Goal: Ask a question

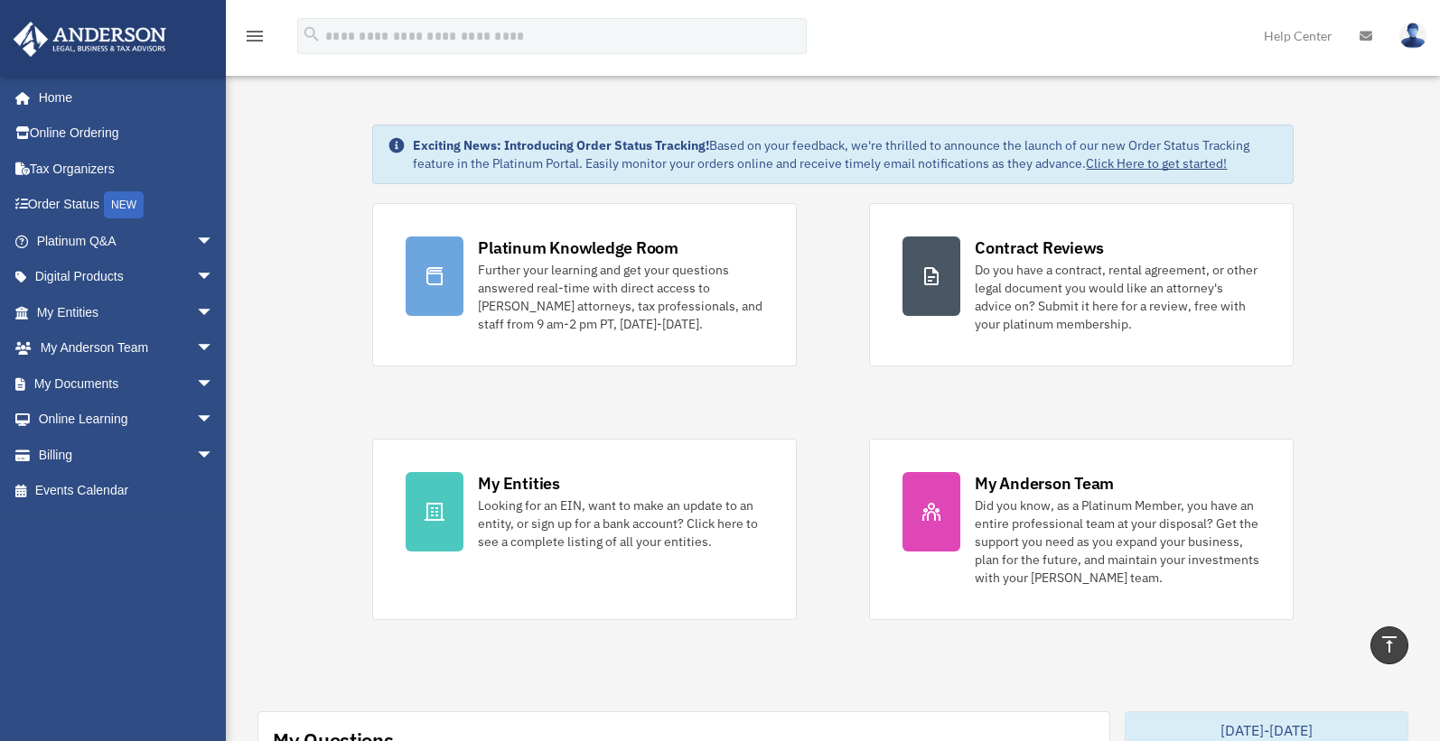
scroll to position [461, 0]
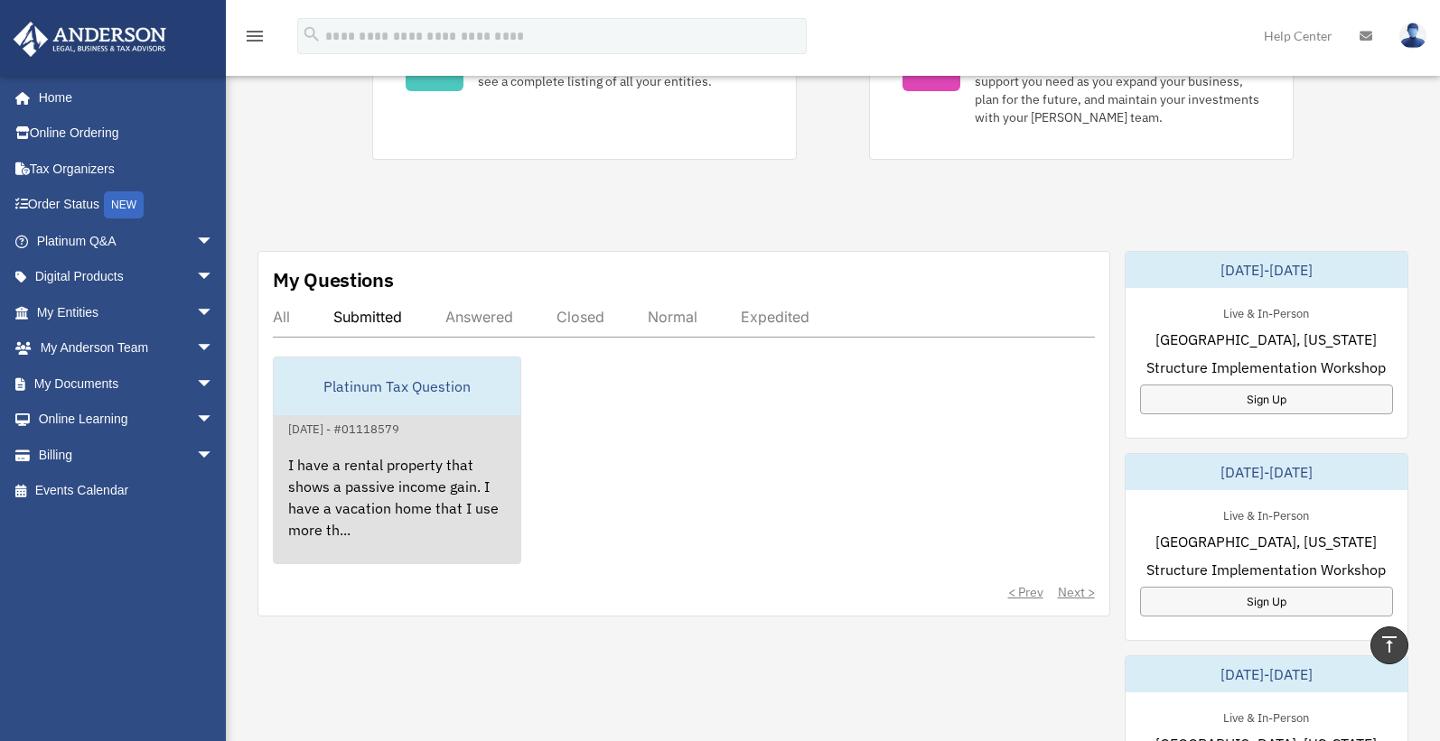
click at [344, 485] on div "I have a rental property that shows a passive income gain. I have a vacation ho…" at bounding box center [397, 510] width 247 height 141
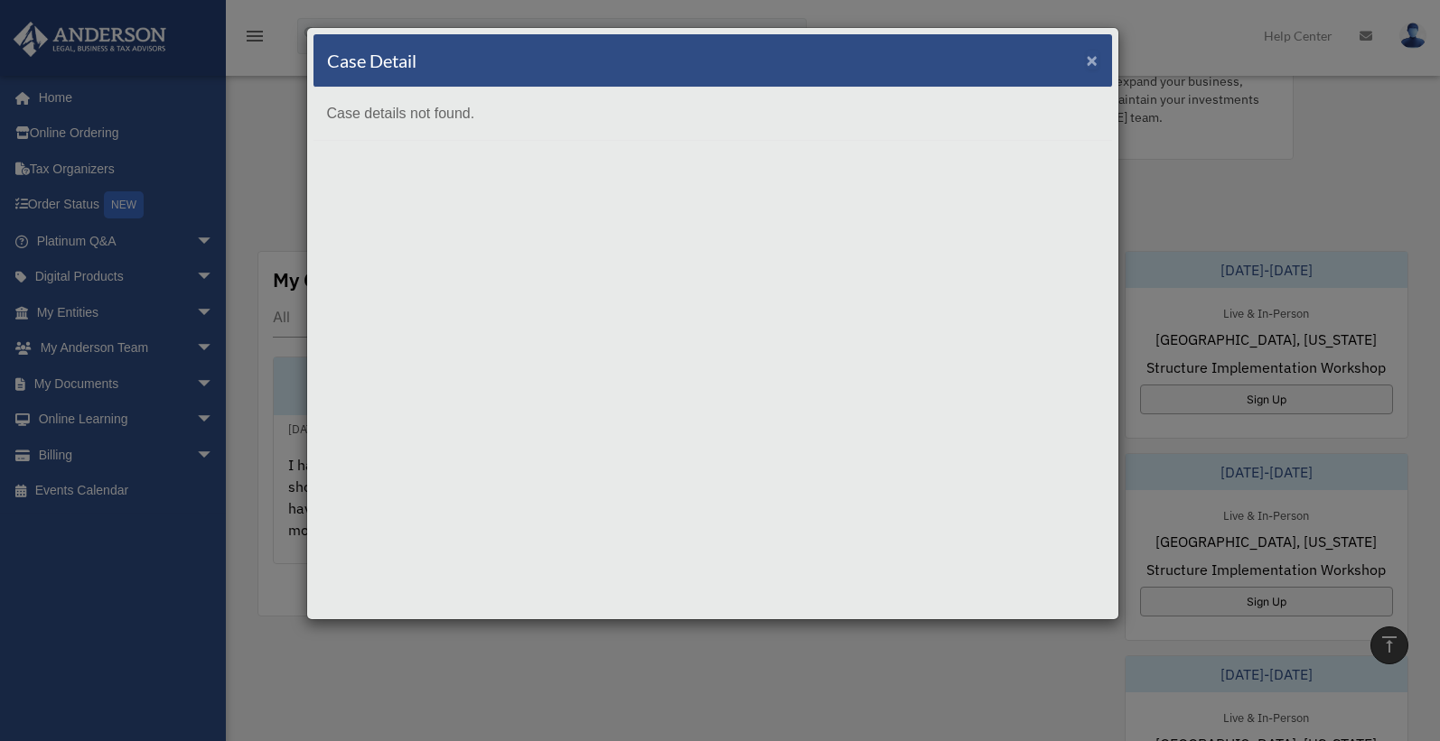
click at [1088, 54] on span "×" at bounding box center [1092, 60] width 12 height 21
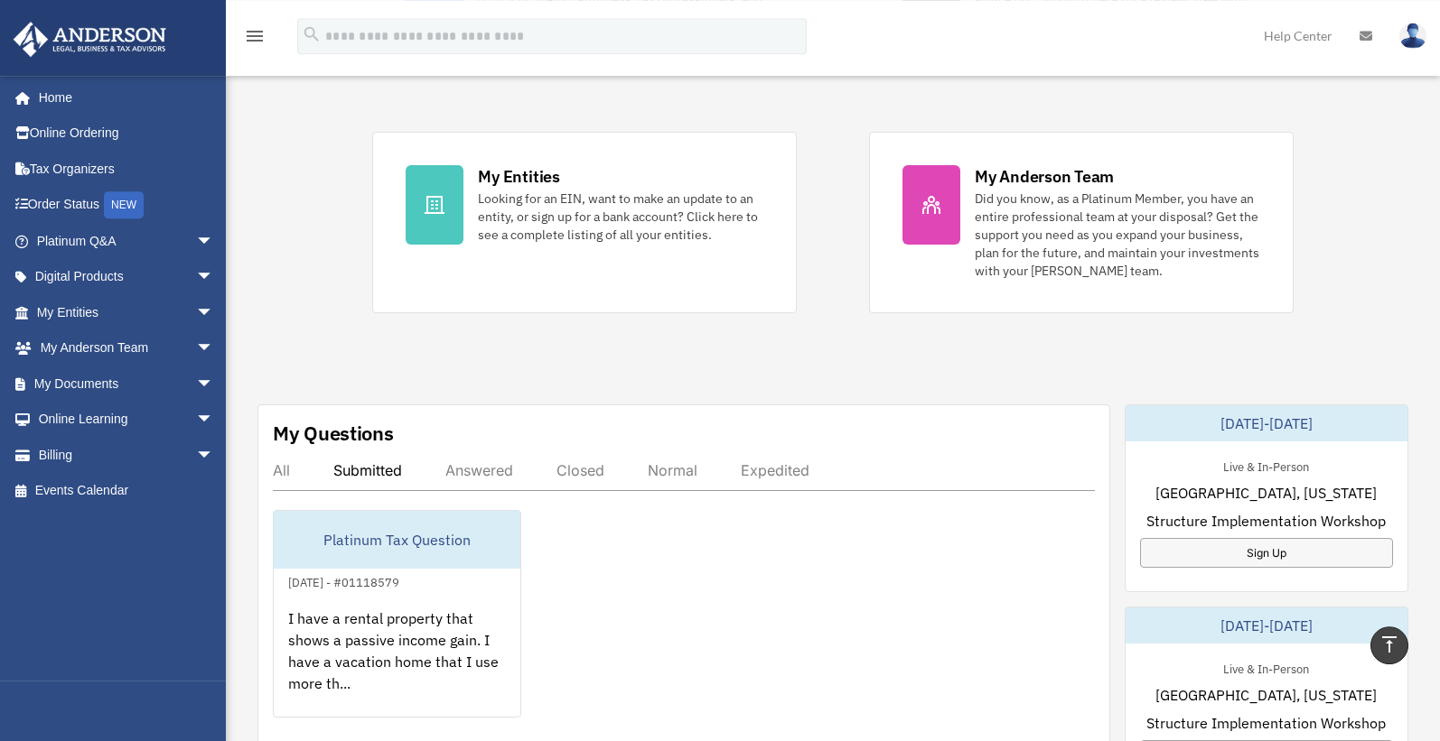
scroll to position [276, 0]
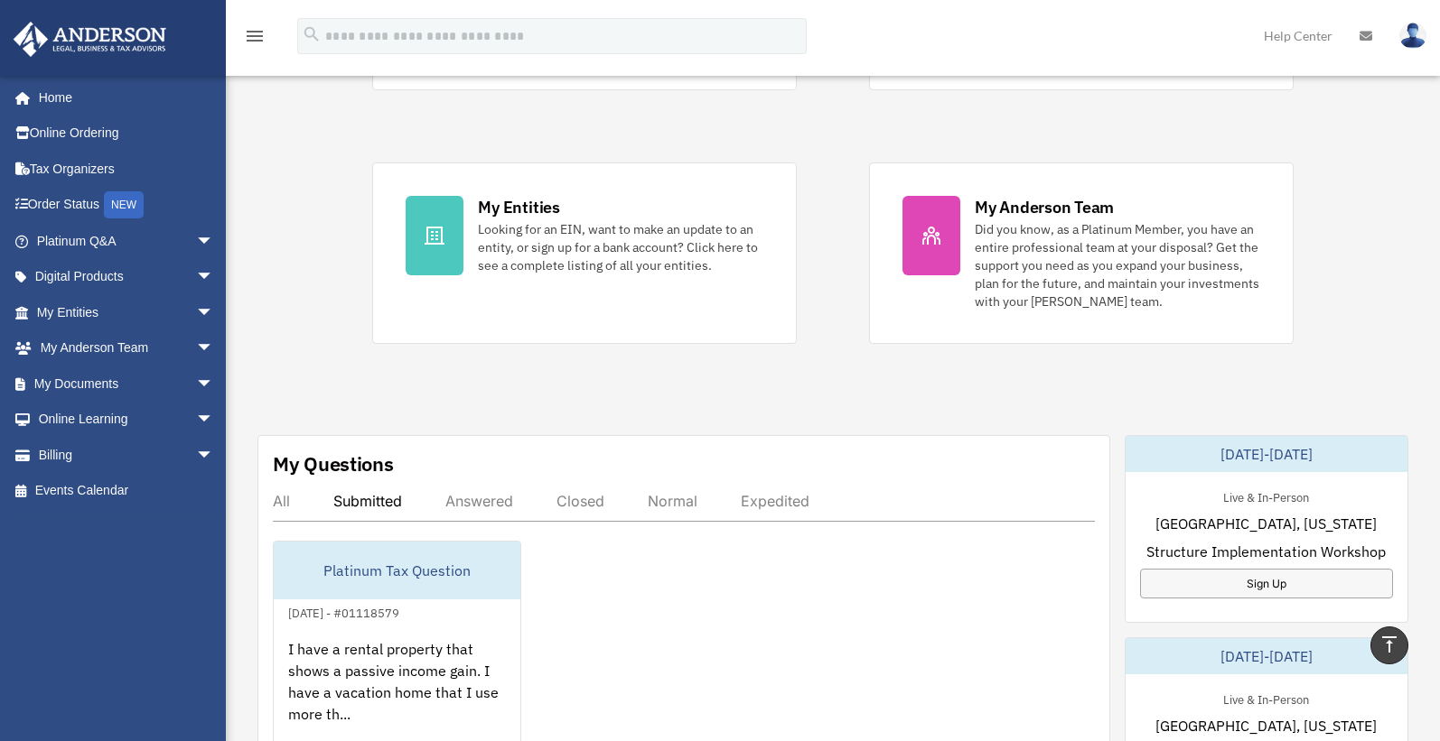
click at [279, 501] on div "All" at bounding box center [281, 501] width 17 height 18
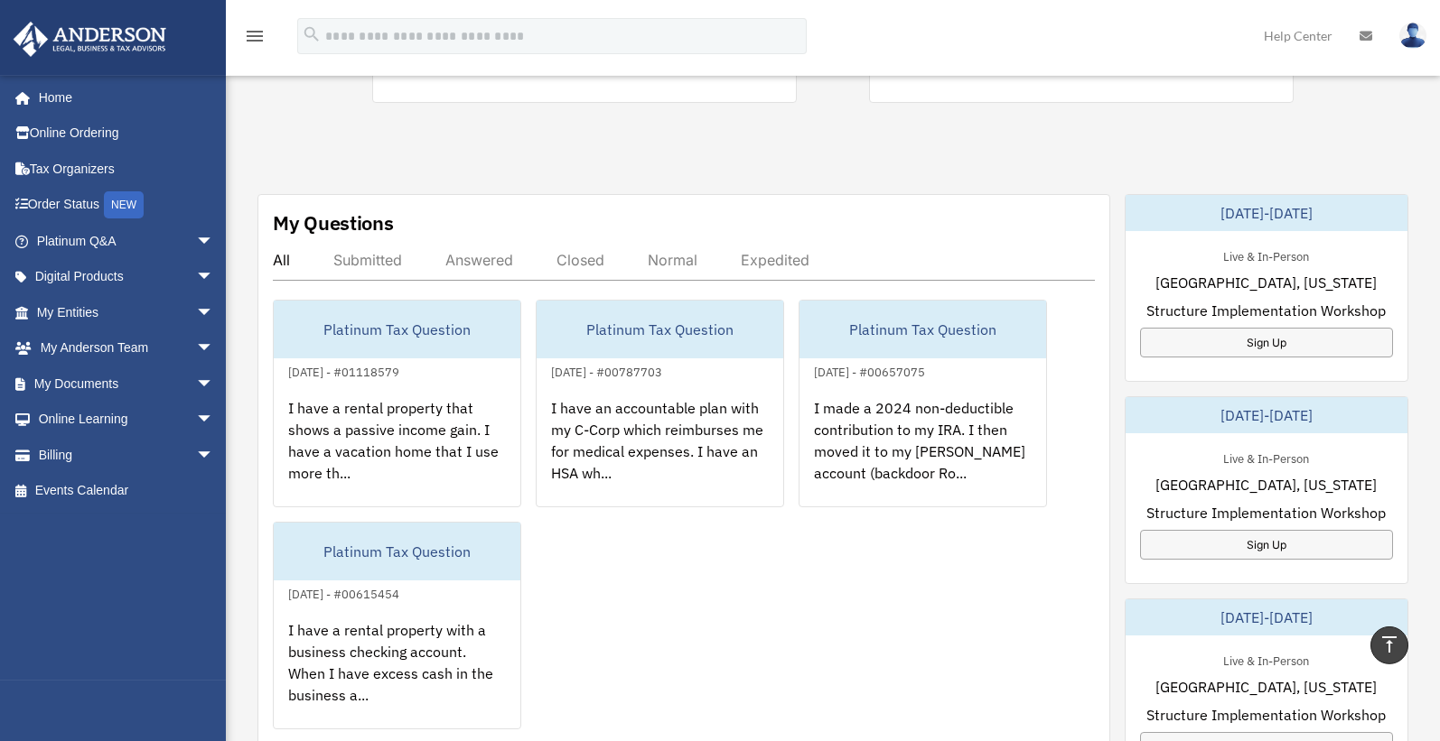
scroll to position [553, 0]
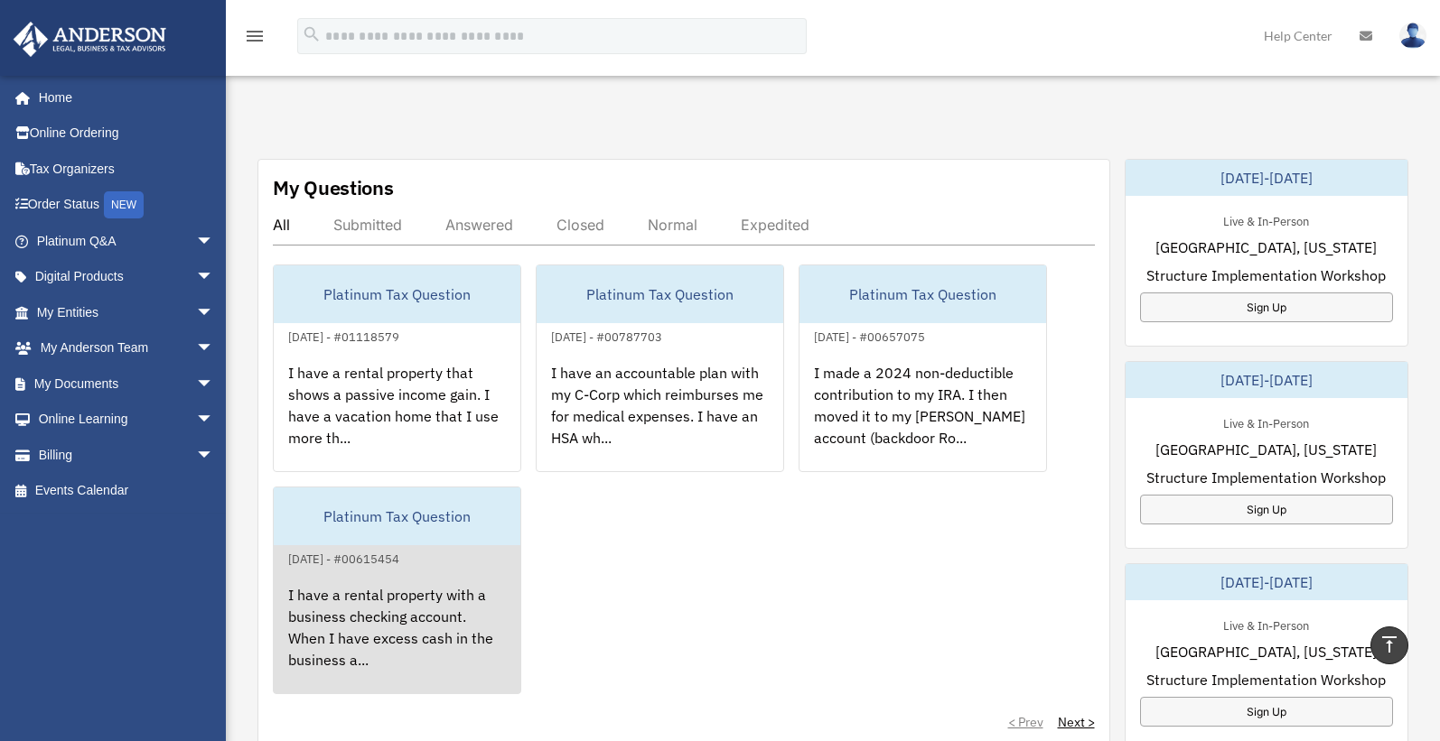
click at [364, 603] on div "I have a rental property with a business checking account. When I have excess c…" at bounding box center [397, 640] width 247 height 141
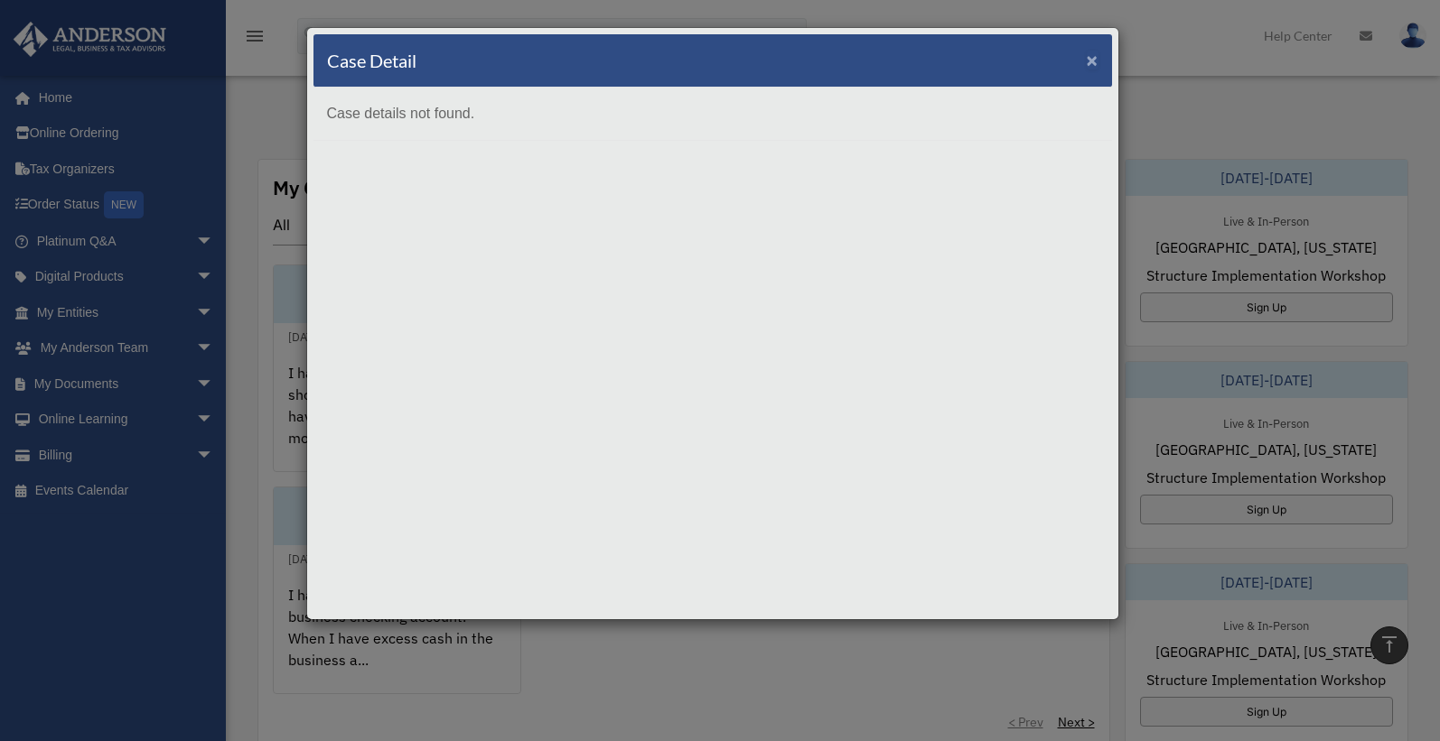
click at [1089, 61] on span "×" at bounding box center [1092, 60] width 12 height 21
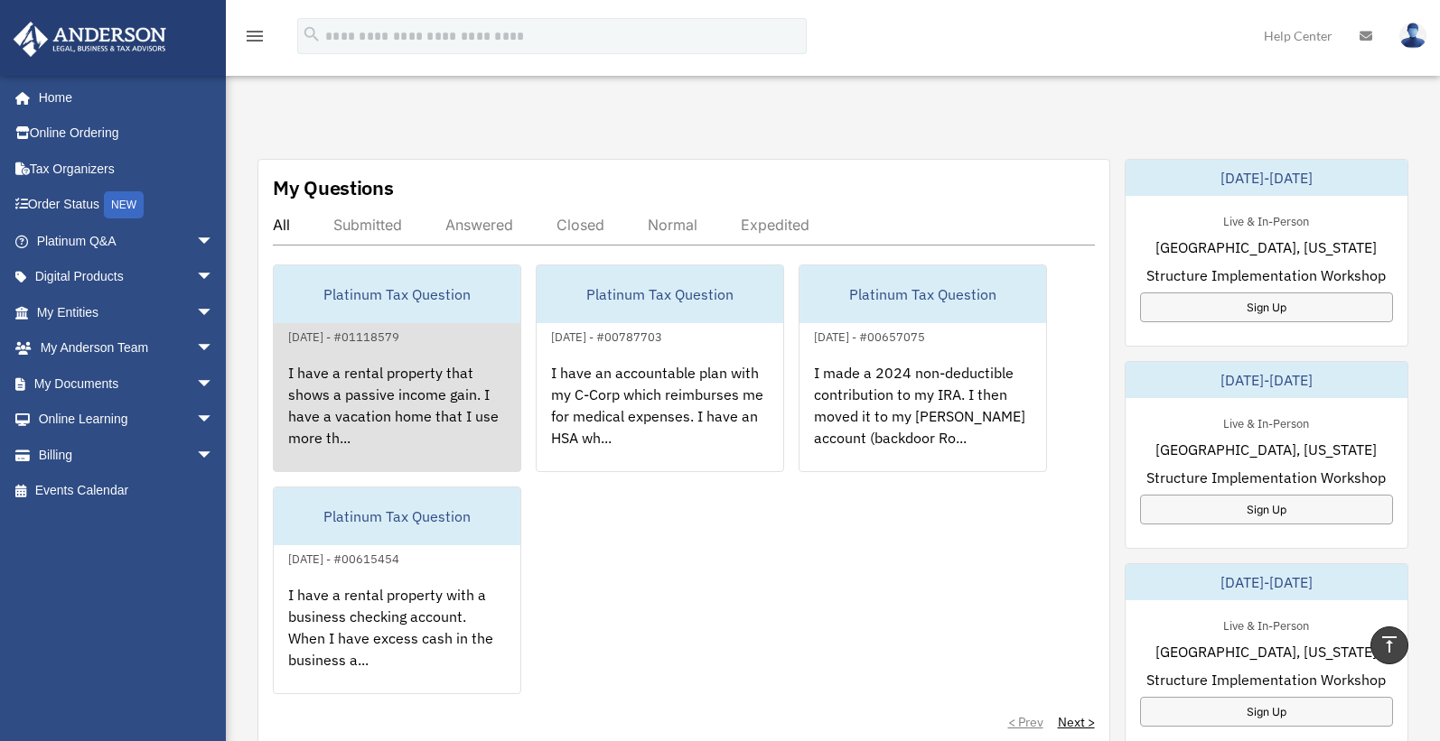
click at [419, 382] on div "I have a rental property that shows a passive income gain. I have a vacation ho…" at bounding box center [397, 418] width 247 height 141
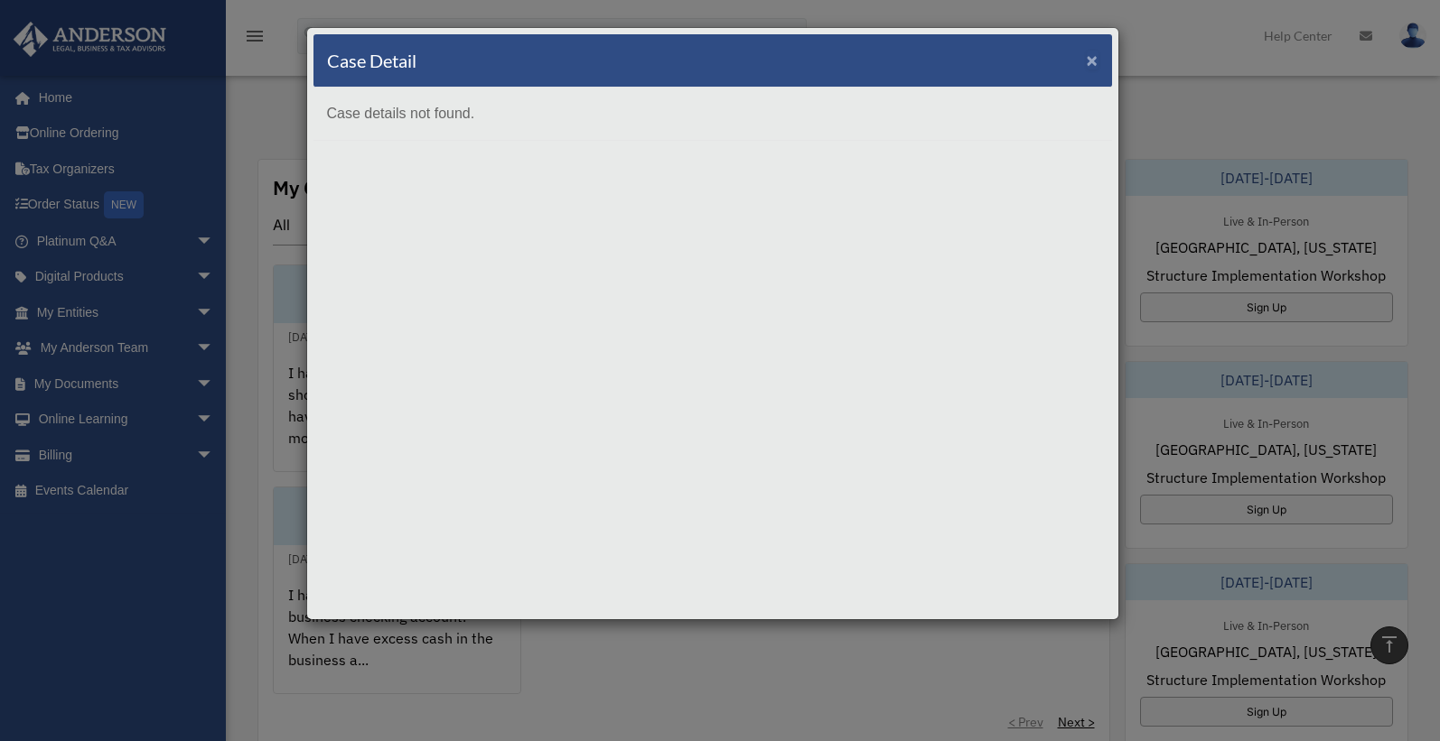
click at [1091, 52] on span "×" at bounding box center [1092, 60] width 12 height 21
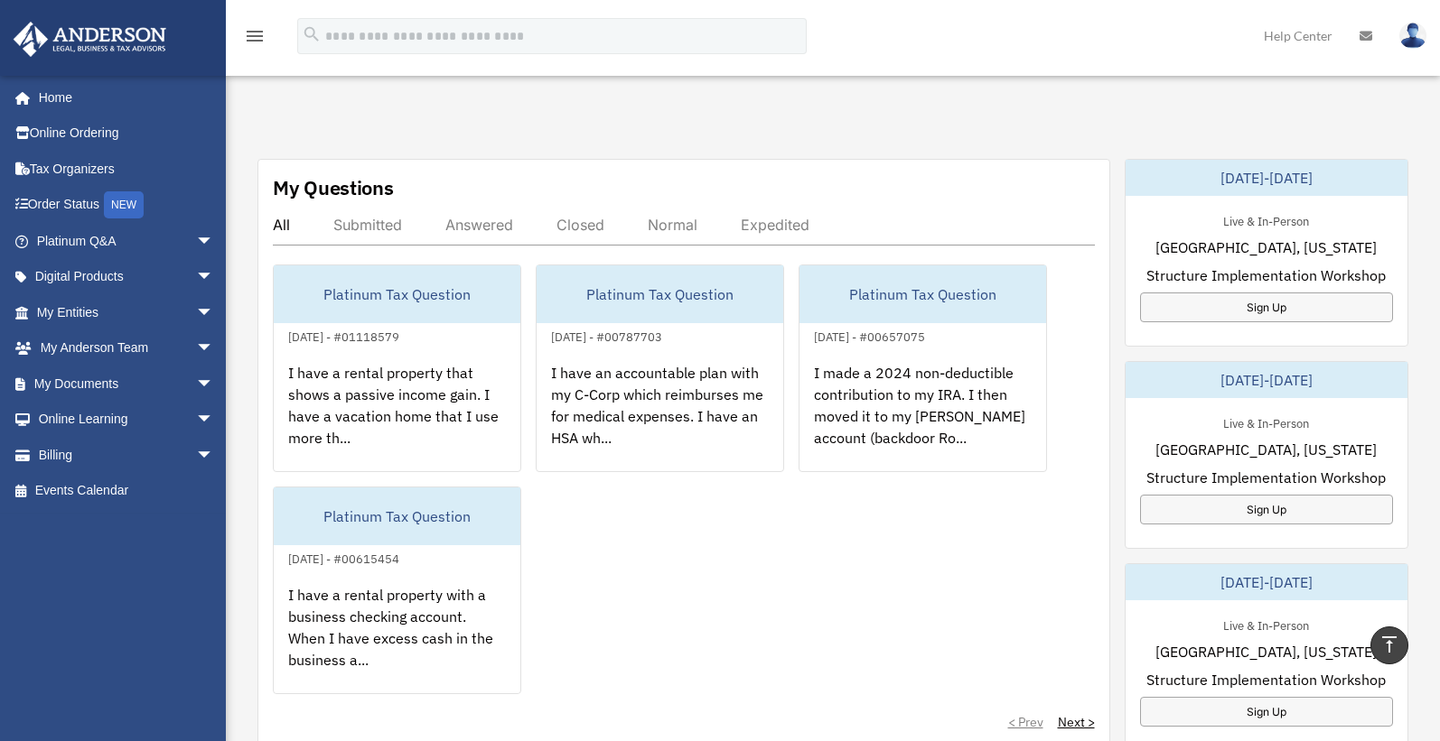
click at [459, 220] on div "Answered" at bounding box center [479, 225] width 68 height 18
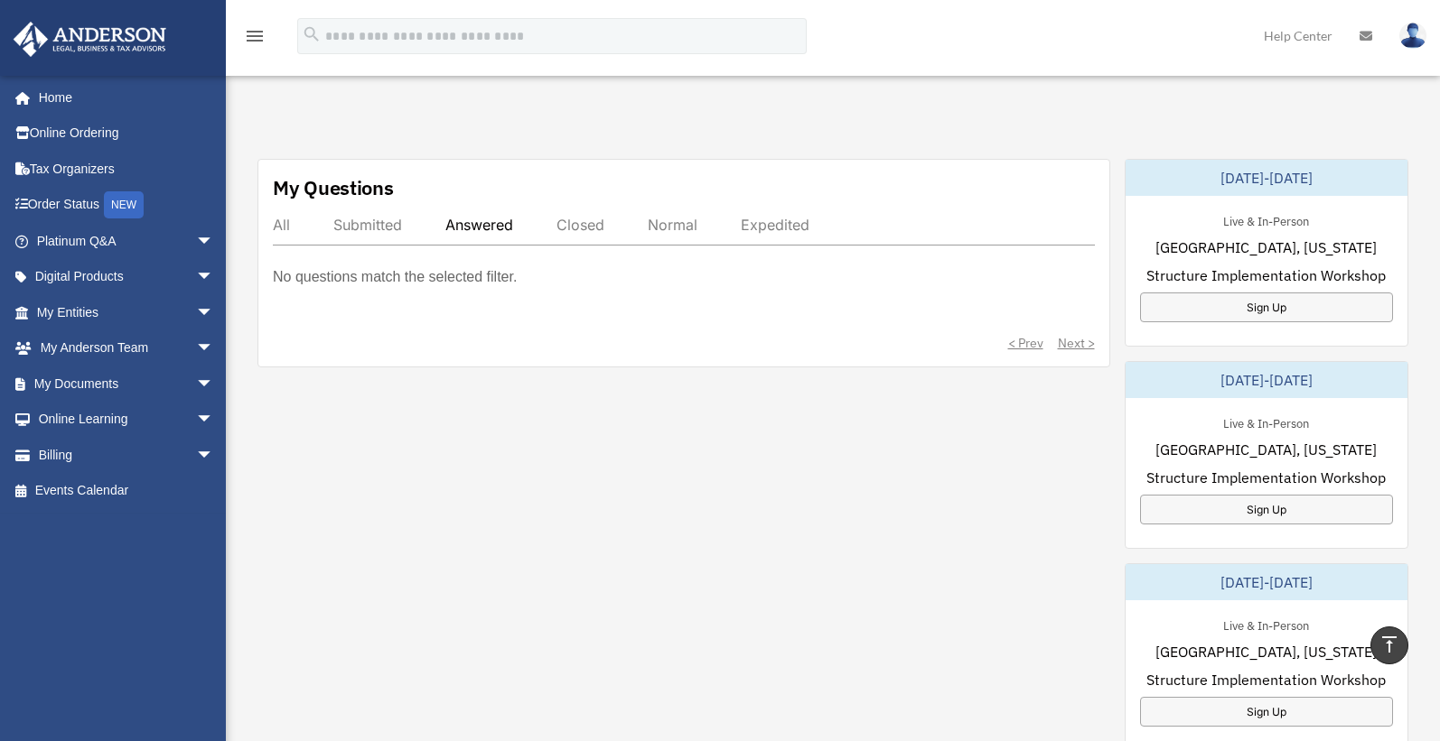
click at [278, 225] on div "All" at bounding box center [281, 225] width 17 height 18
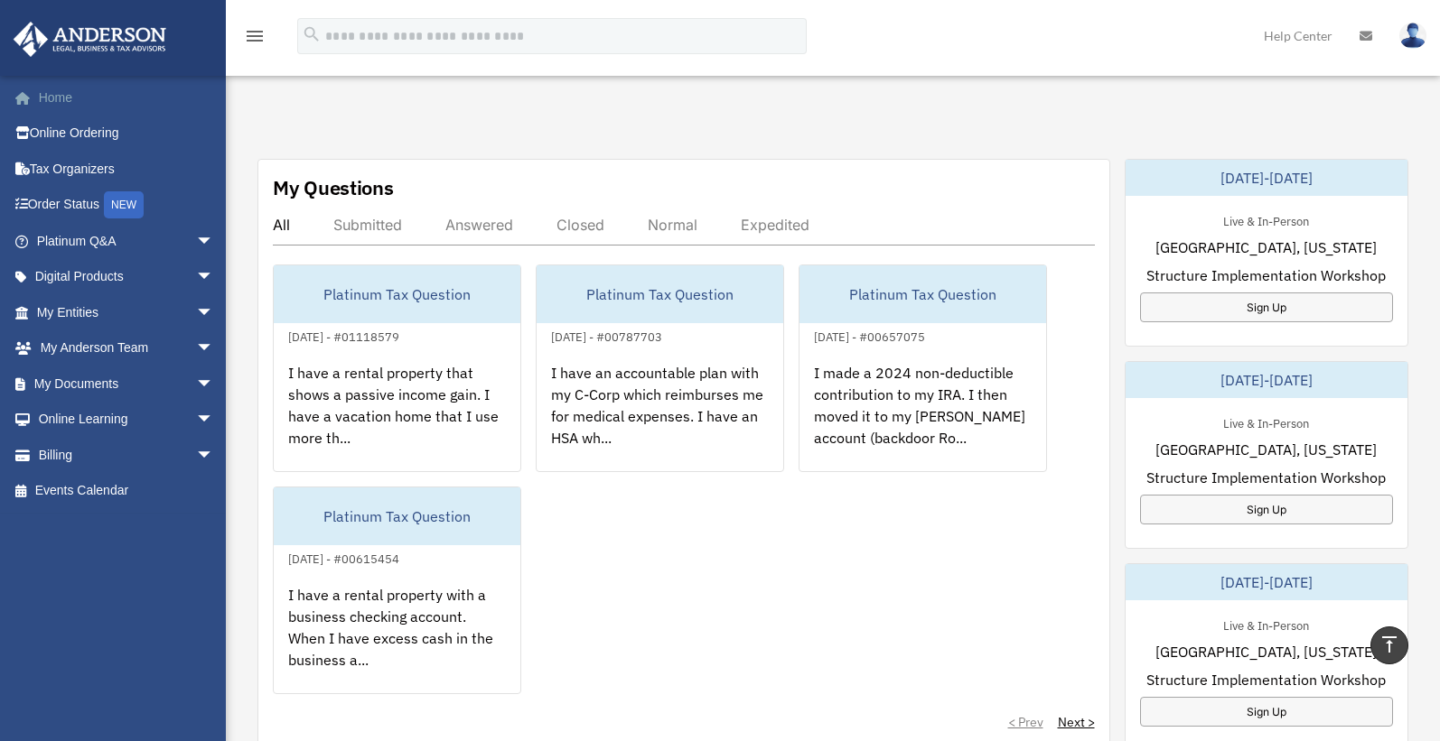
click at [51, 98] on link "Home" at bounding box center [127, 97] width 228 height 36
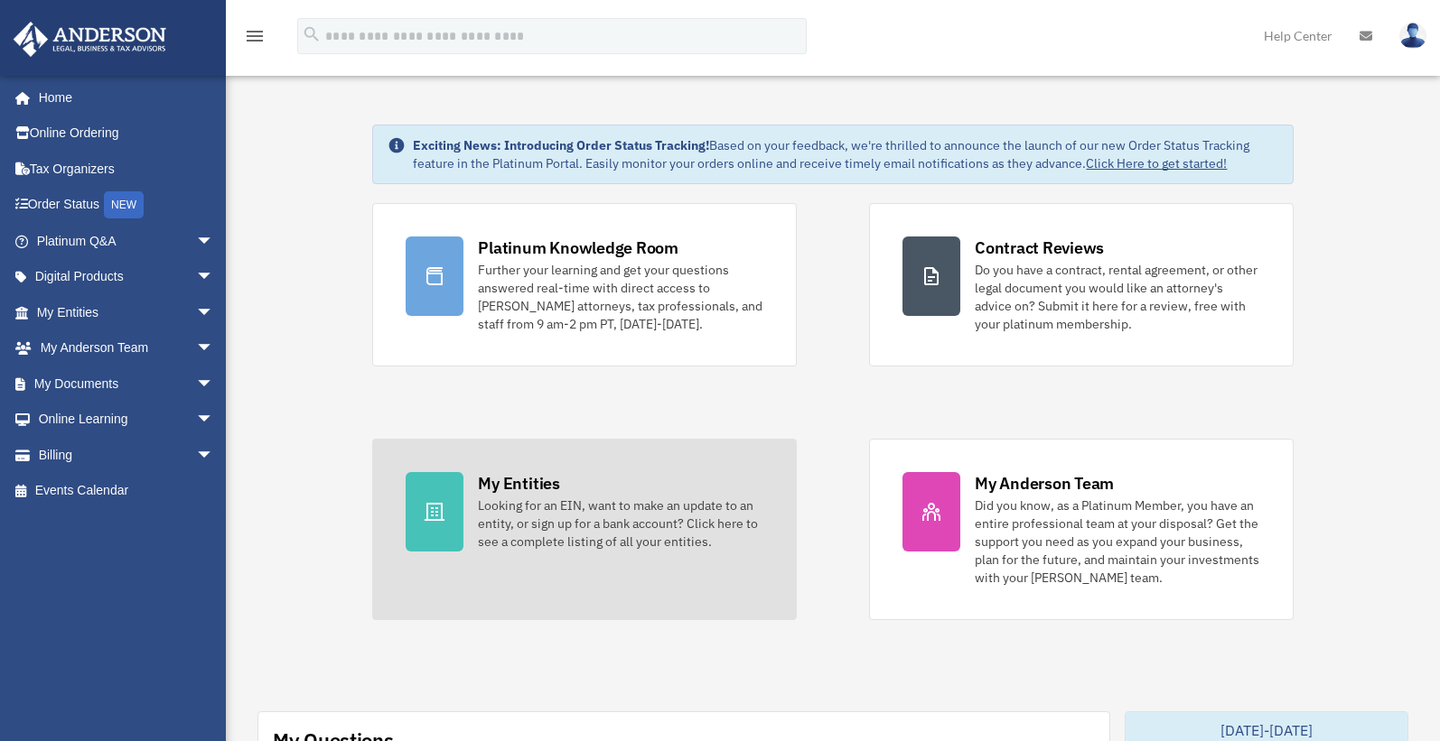
scroll to position [461, 0]
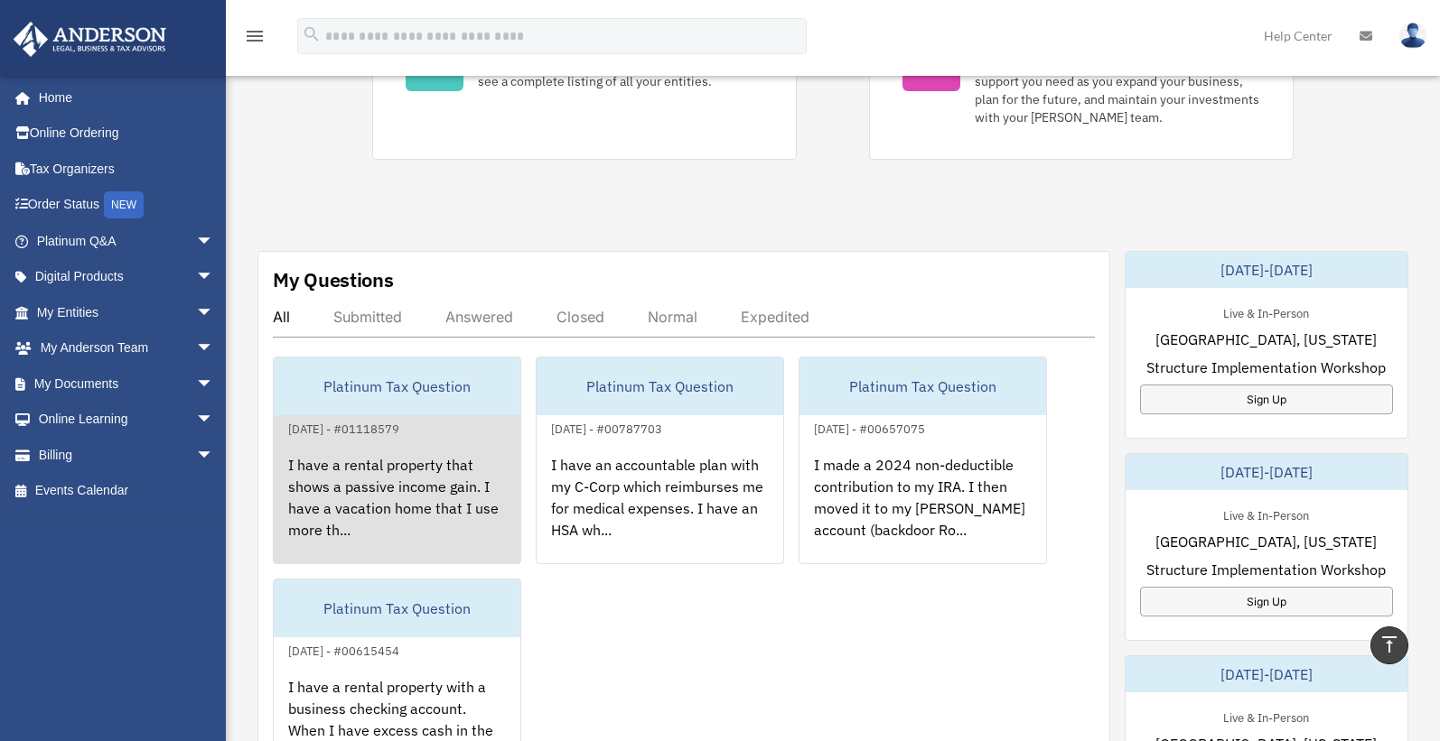
click at [382, 499] on div "I have a rental property that shows a passive income gain. I have a vacation ho…" at bounding box center [397, 510] width 247 height 141
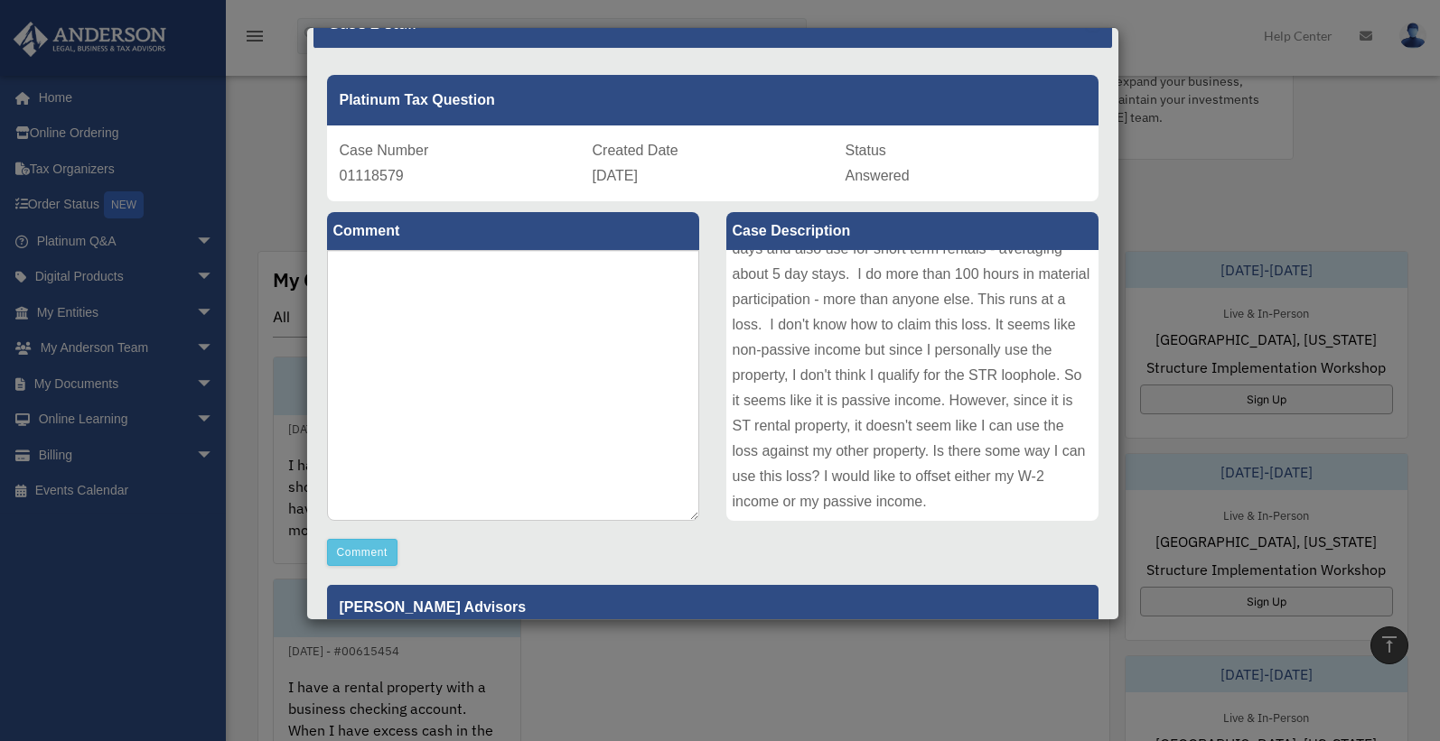
scroll to position [0, 0]
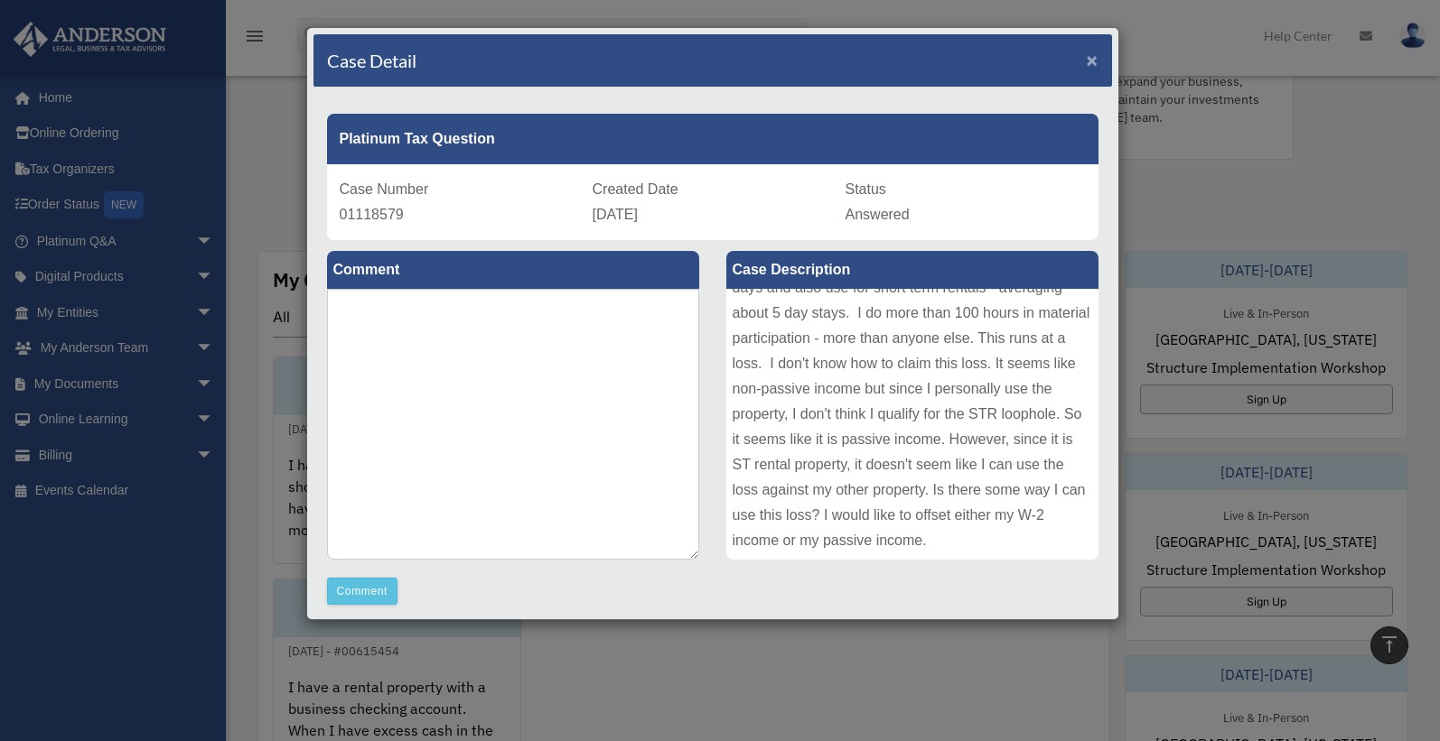
click at [1086, 54] on span "×" at bounding box center [1092, 60] width 12 height 21
